Goal: Navigation & Orientation: Find specific page/section

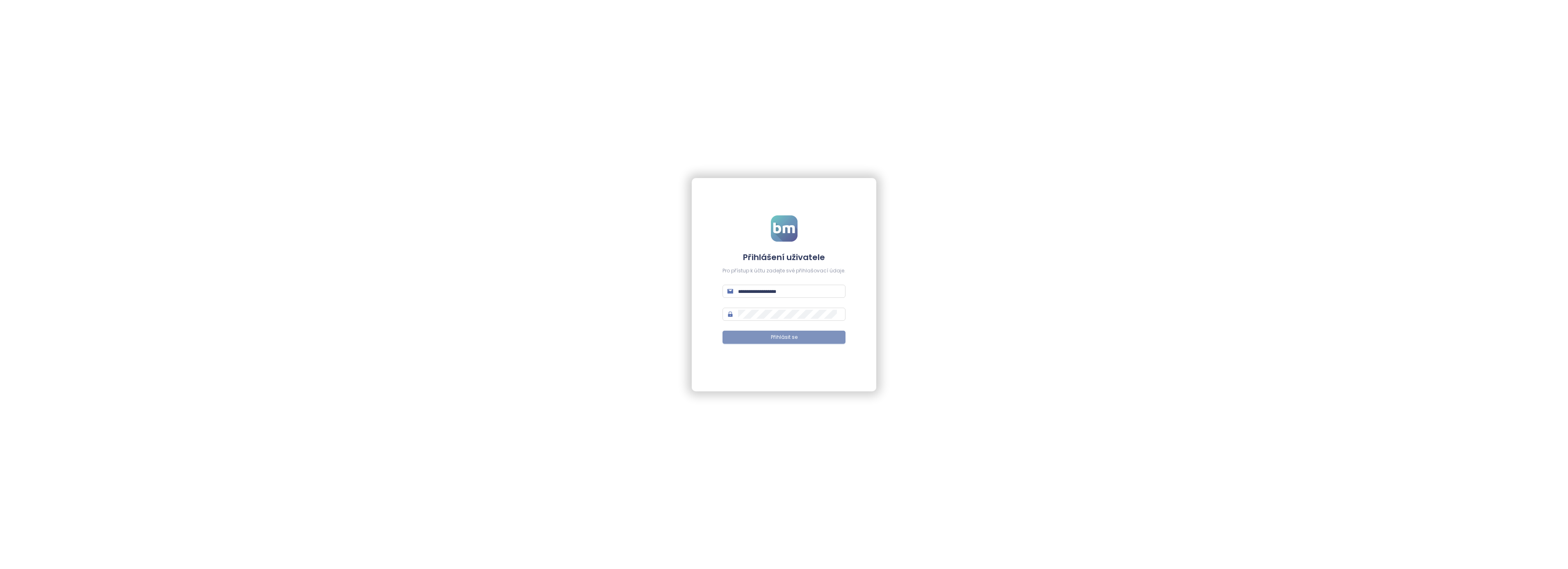
type input "**********"
click at [792, 338] on span "Přihlásit se" at bounding box center [784, 338] width 27 height 8
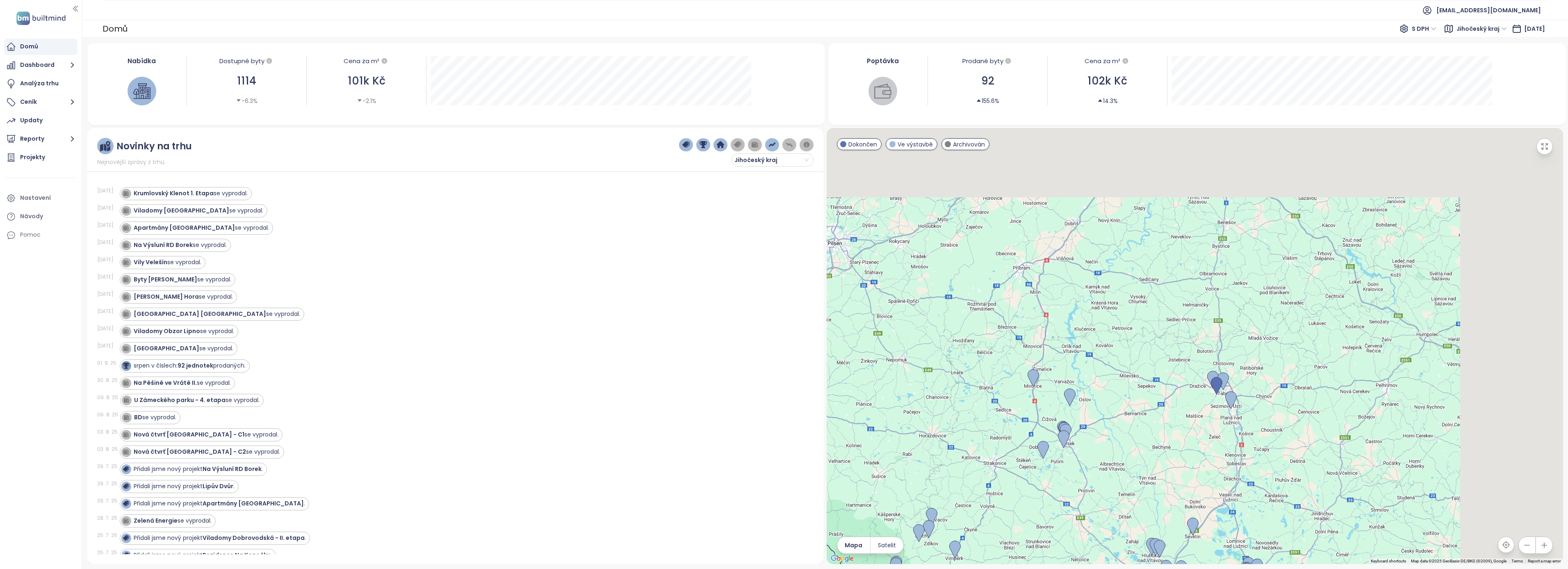
drag, startPoint x: 1281, startPoint y: 205, endPoint x: 1141, endPoint y: 459, distance: 290.0
click at [1141, 459] on div at bounding box center [1195, 346] width 737 height 436
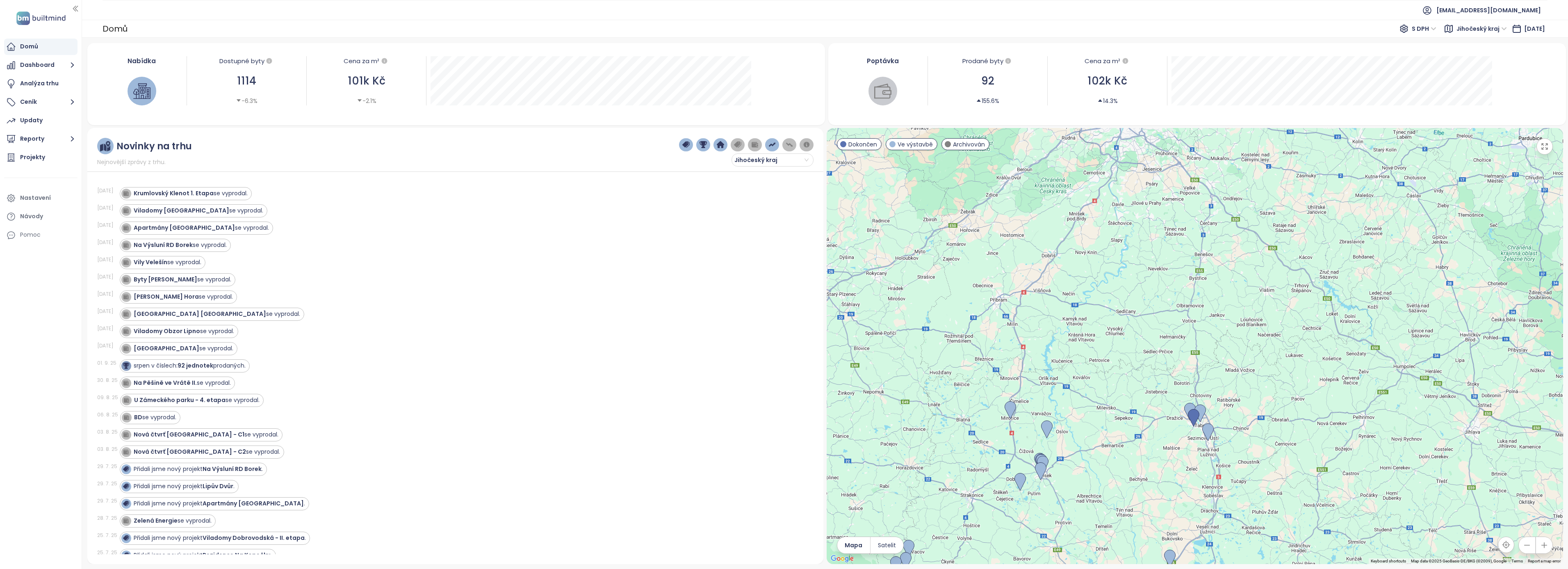
drag, startPoint x: 1206, startPoint y: 254, endPoint x: 1216, endPoint y: 325, distance: 71.7
click at [1216, 325] on div at bounding box center [1195, 346] width 737 height 436
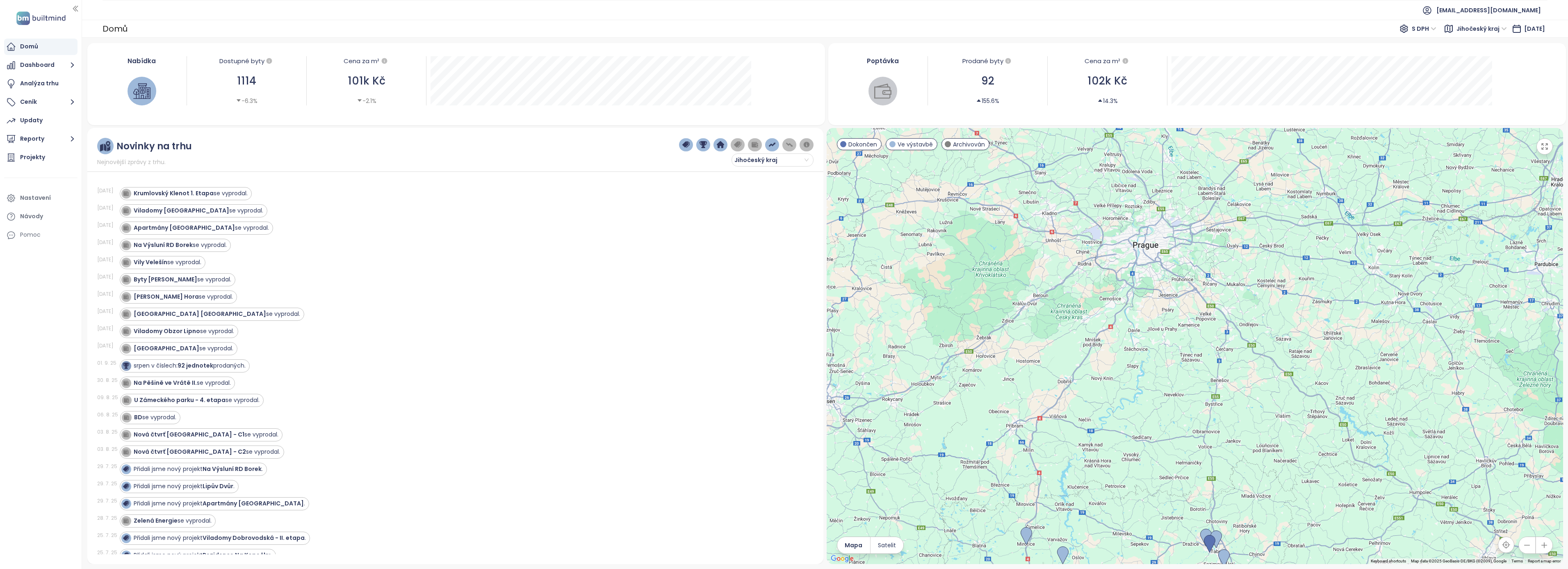
click at [1491, 28] on span "Jihočeský kraj" at bounding box center [1482, 29] width 51 height 12
click at [1461, 55] on div "Praha" at bounding box center [1482, 58] width 60 height 9
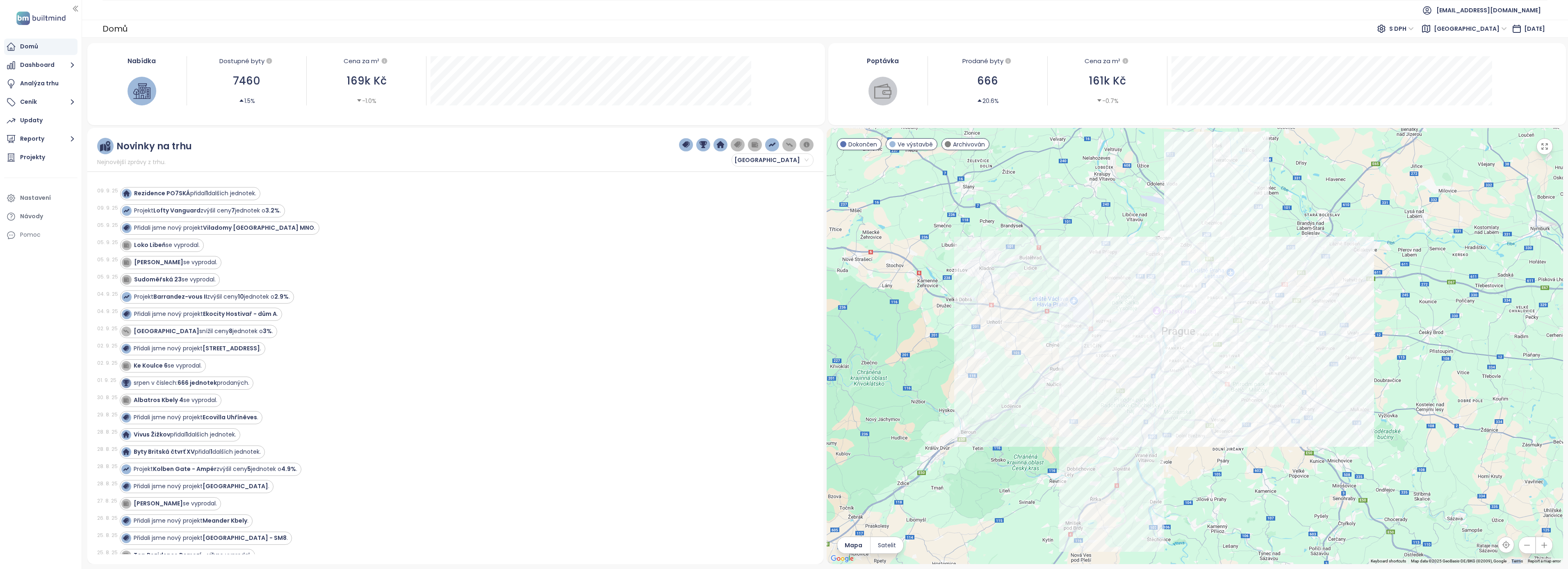
click at [1273, 413] on div at bounding box center [1195, 346] width 737 height 436
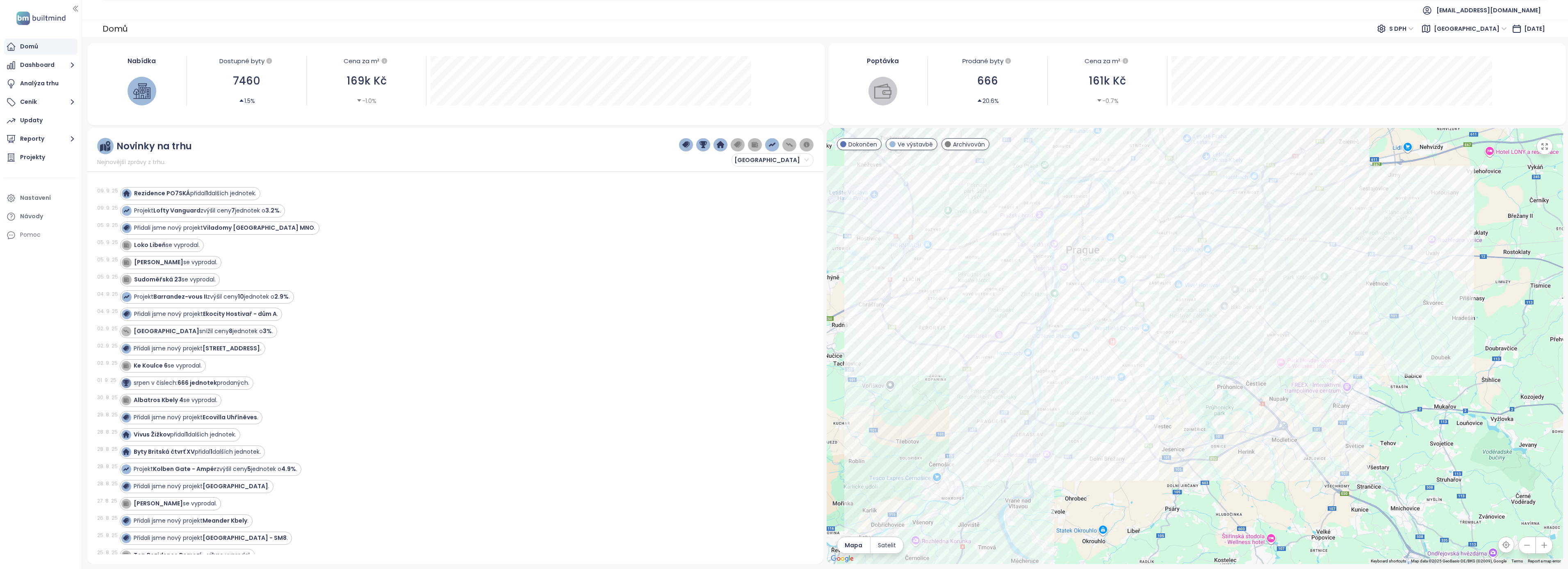
click at [1253, 386] on div at bounding box center [1195, 346] width 737 height 436
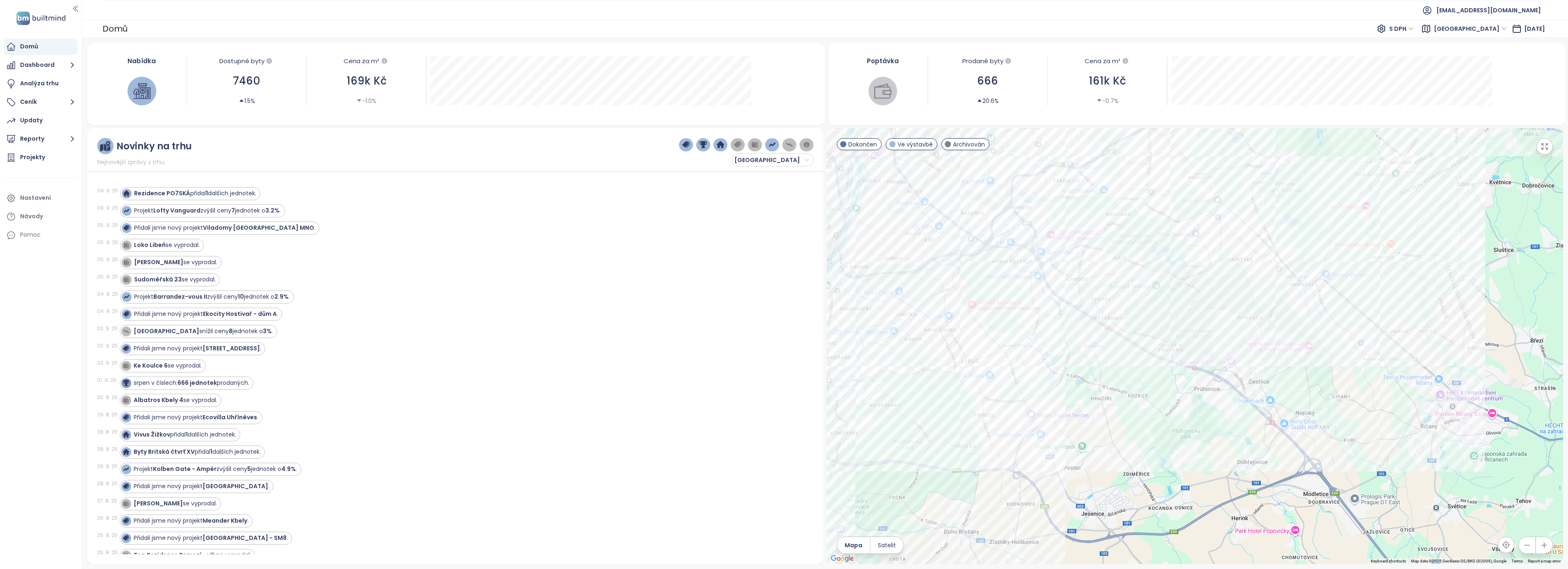
click at [1289, 318] on div at bounding box center [1195, 346] width 737 height 436
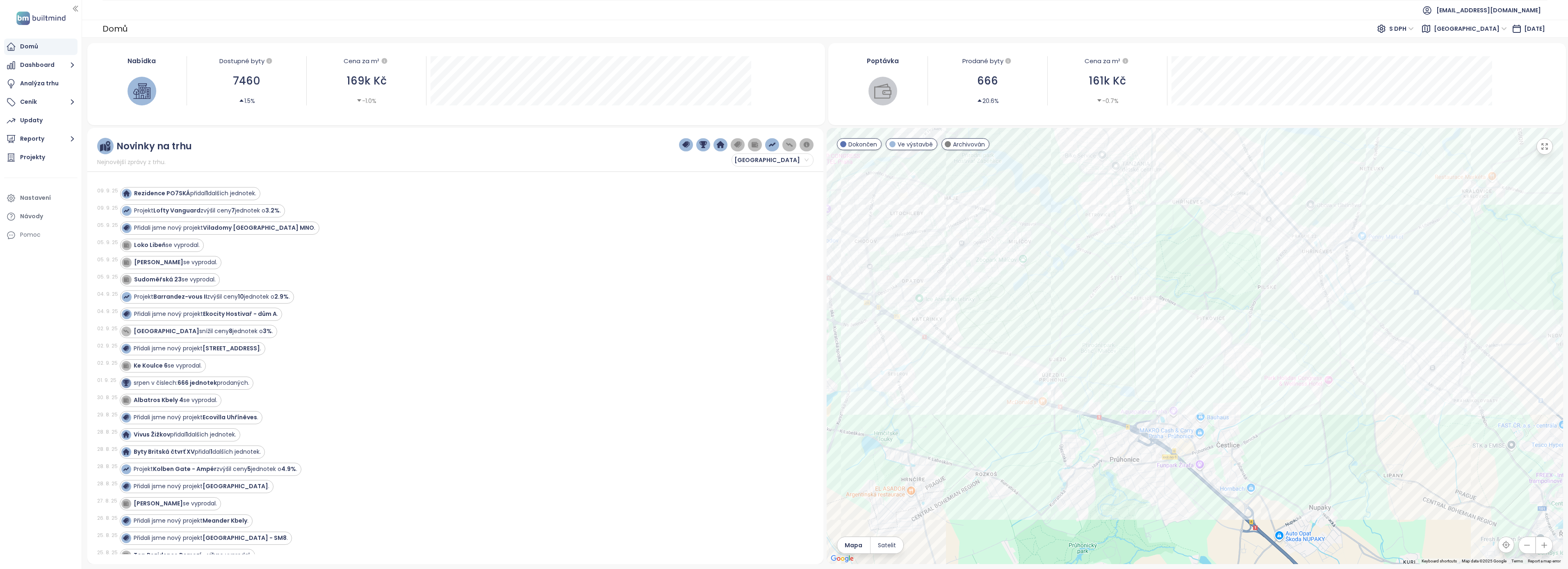
click at [1250, 319] on div at bounding box center [1195, 346] width 737 height 436
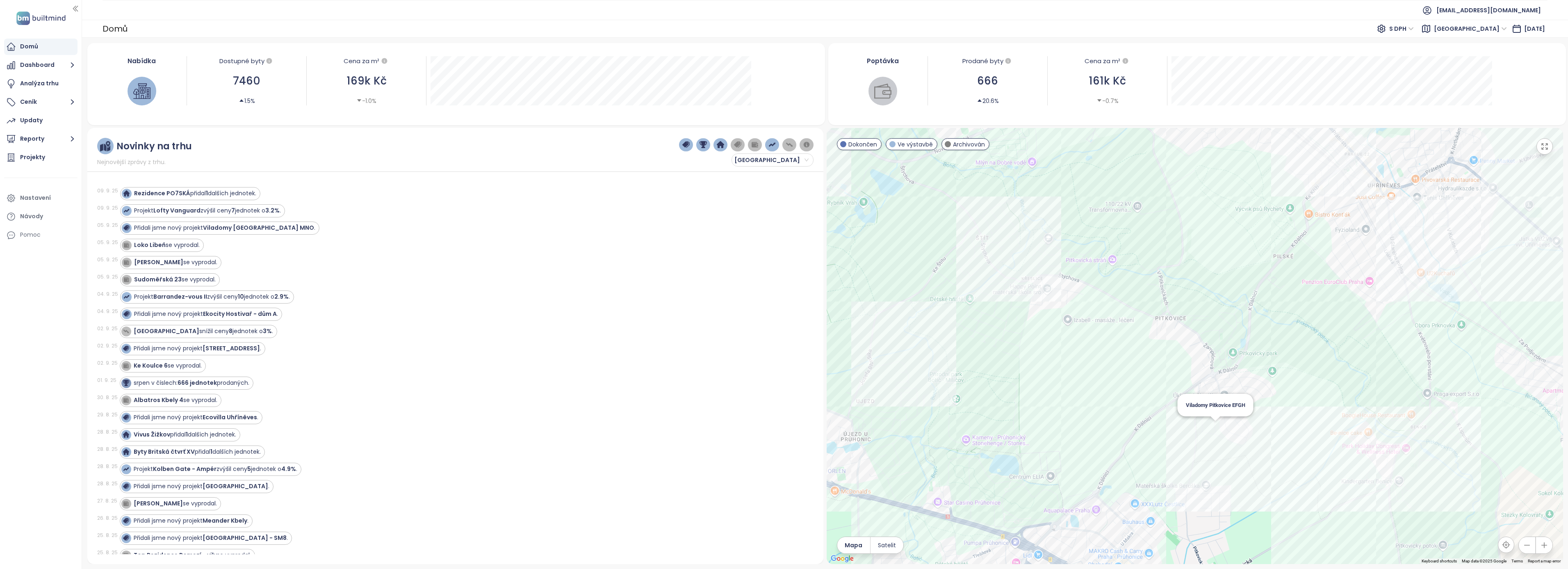
click at [1213, 426] on div "Viladomy Pitkovice EFGH" at bounding box center [1195, 346] width 737 height 436
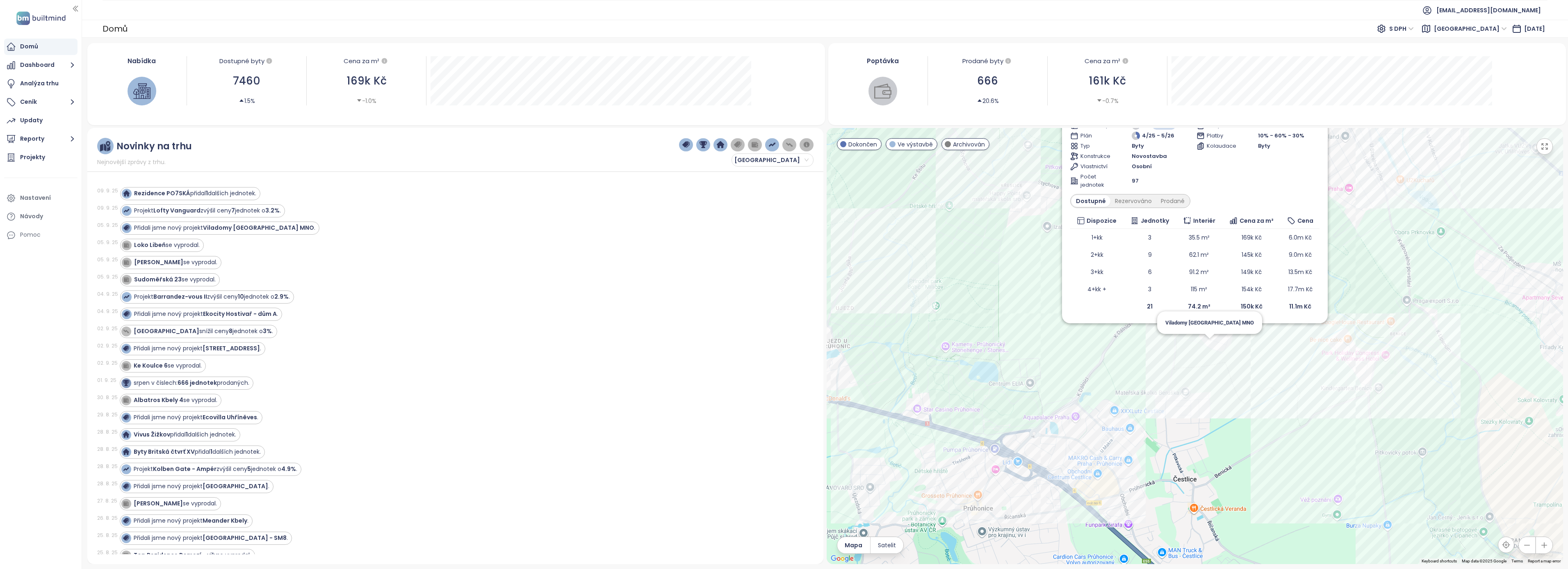
click at [1206, 344] on div "Viladomy Pitkovice EFGH Ve výstavbě finanční programy CENTRAL GROUP (zajištění …" at bounding box center [1195, 346] width 737 height 436
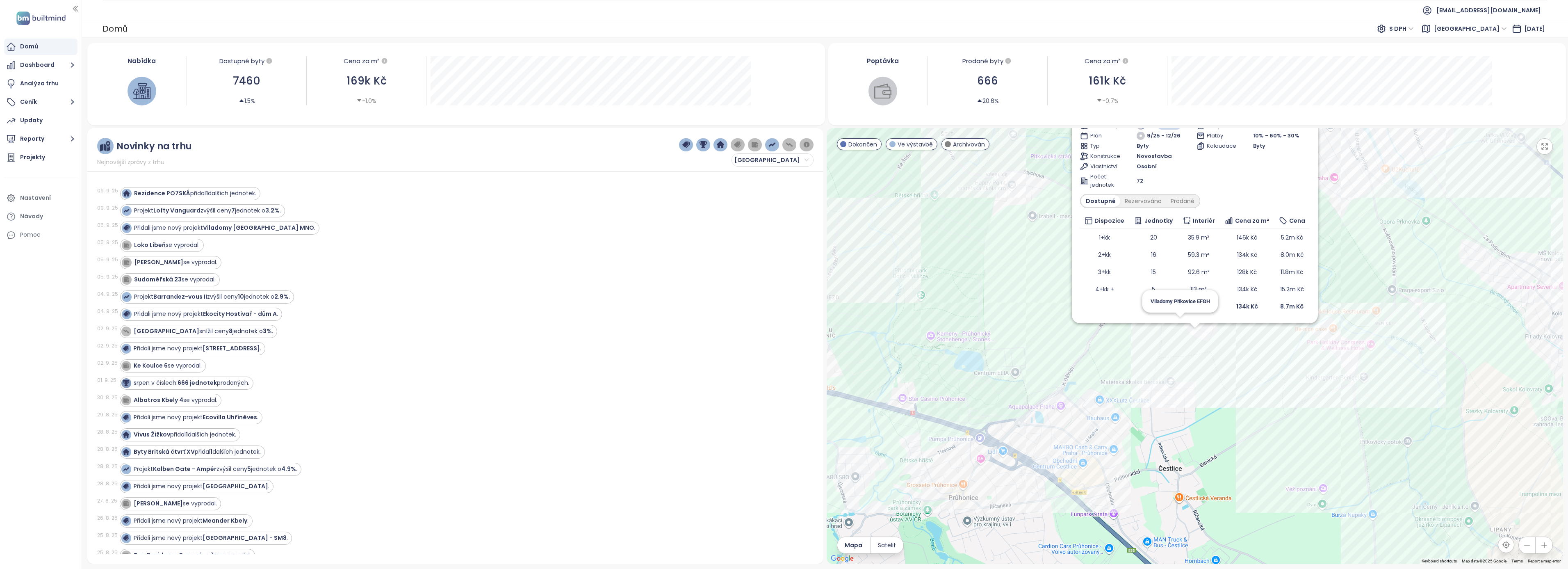
click at [1179, 327] on div "Viladomy Pitkovice MNO Ve výstavbě Chorošová 258/42, 104 00 Praha 10, Czechia C…" at bounding box center [1195, 346] width 737 height 436
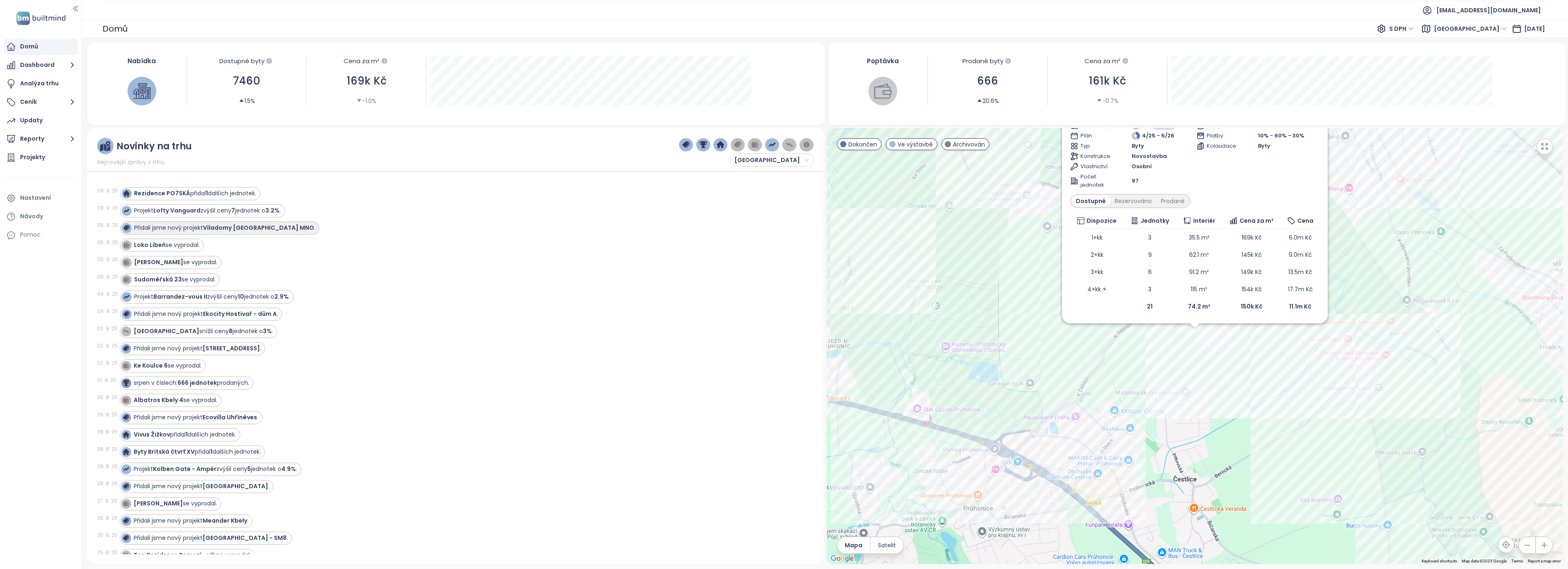
click at [248, 226] on strong "Viladomy Pitkovice MNO" at bounding box center [258, 227] width 111 height 8
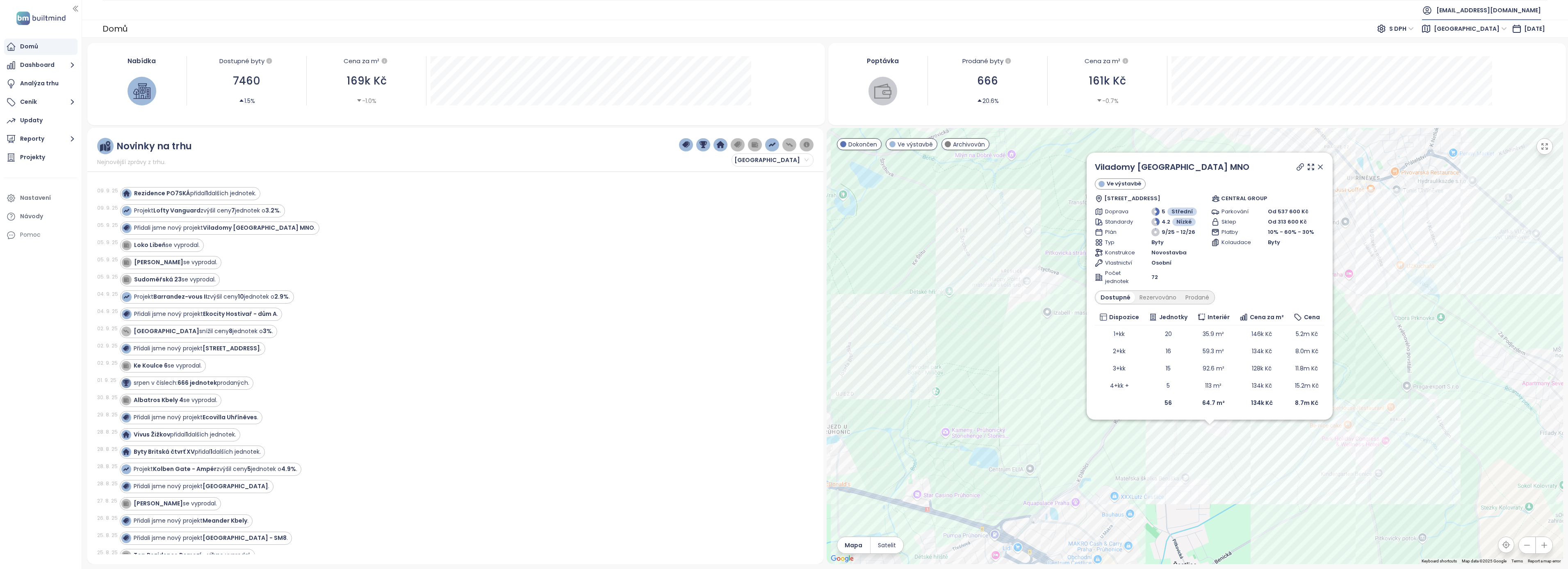
click at [1538, 5] on span "smvinvest@smvinvest.cz" at bounding box center [1489, 10] width 105 height 19
click at [1477, 33] on span "Odhlásit se" at bounding box center [1476, 33] width 32 height 8
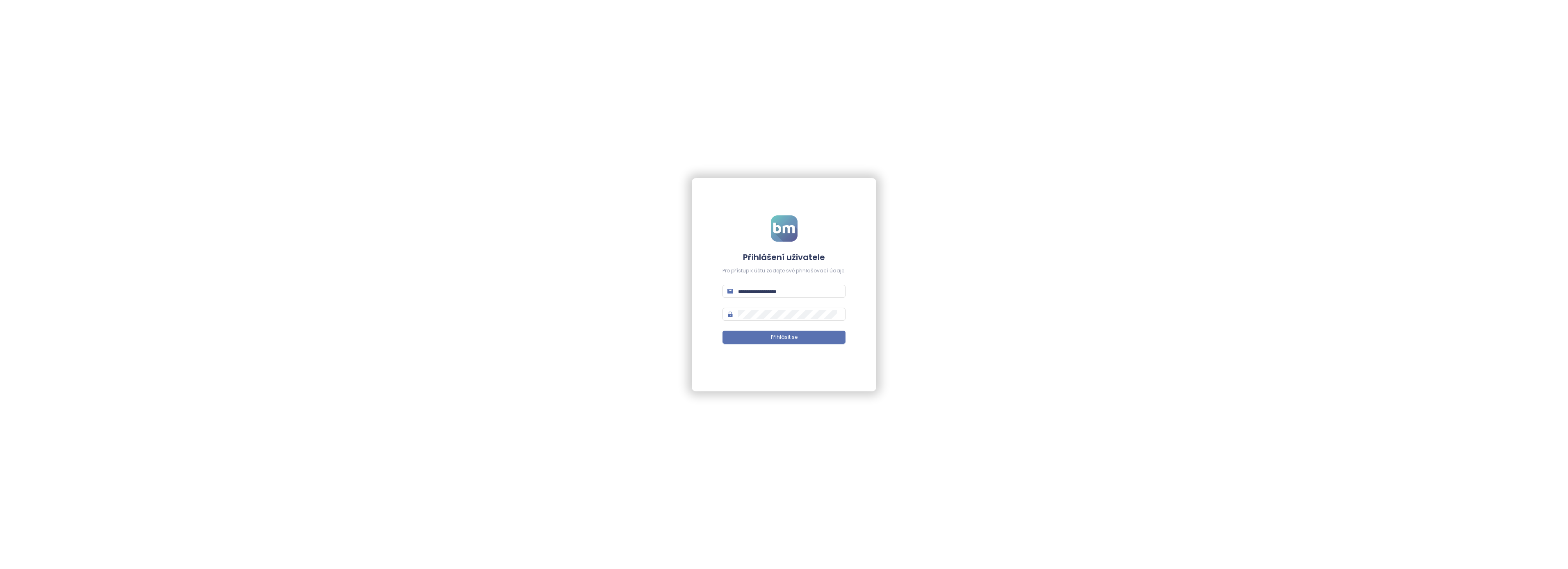
type input "**********"
